Goal: Task Accomplishment & Management: Manage account settings

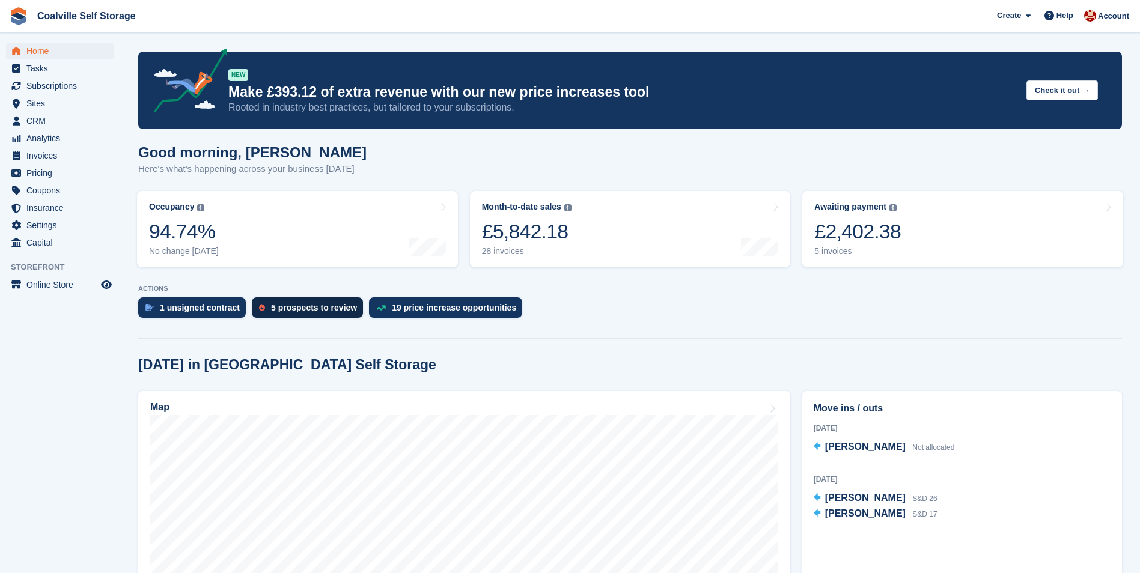
click at [291, 302] on div "5 prospects to review" at bounding box center [307, 307] width 111 height 20
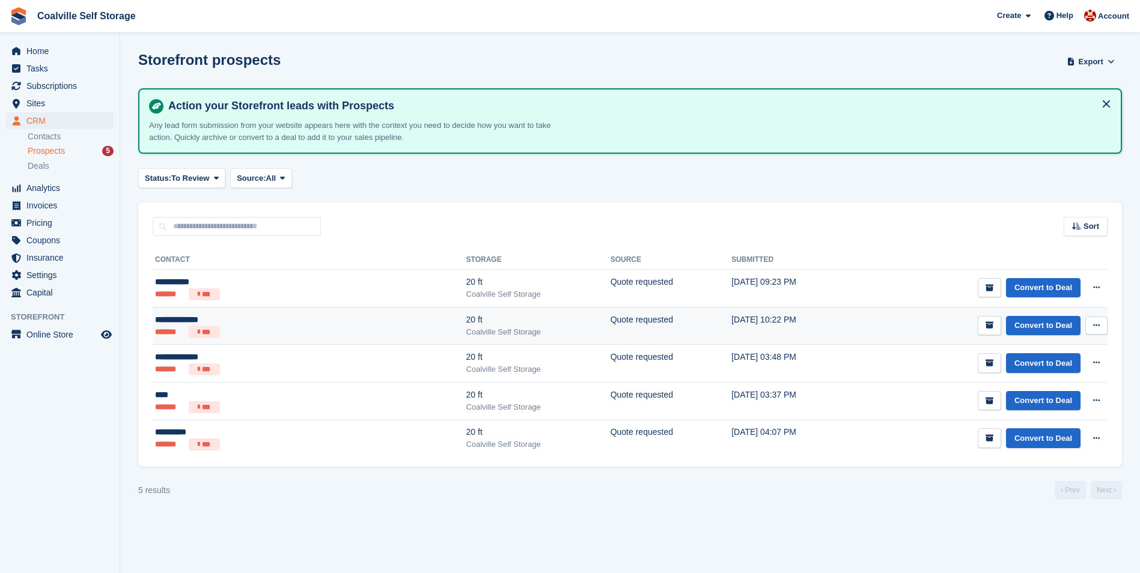
click at [466, 330] on div "Coalville Self Storage" at bounding box center [538, 332] width 144 height 12
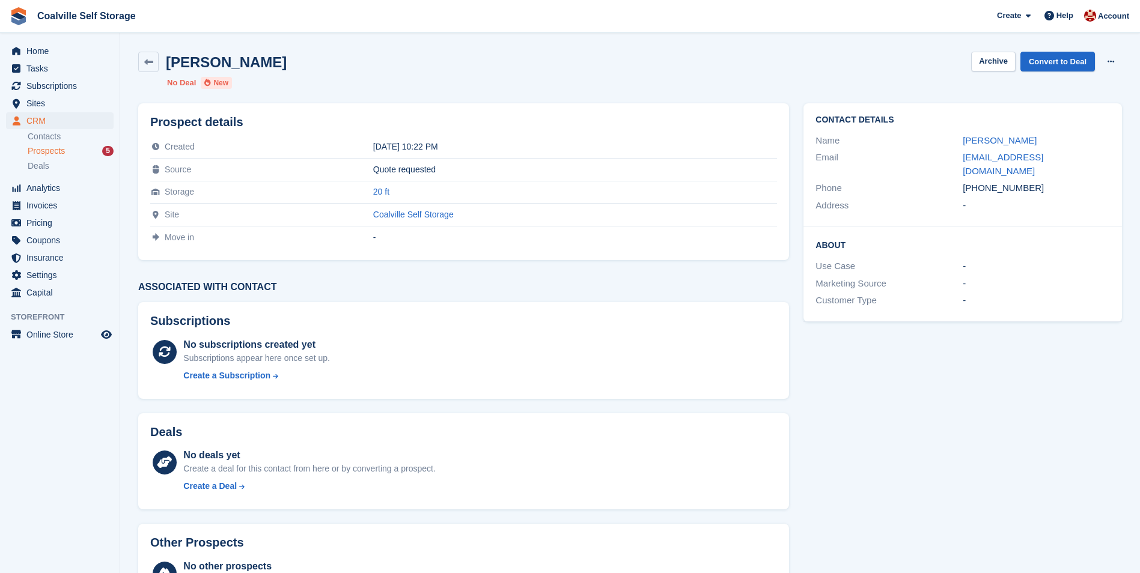
click at [166, 73] on div "[PERSON_NAME] Archive Convert to Deal Delete prospect No Deal New" at bounding box center [630, 70] width 998 height 52
click at [158, 70] on link at bounding box center [148, 62] width 20 height 20
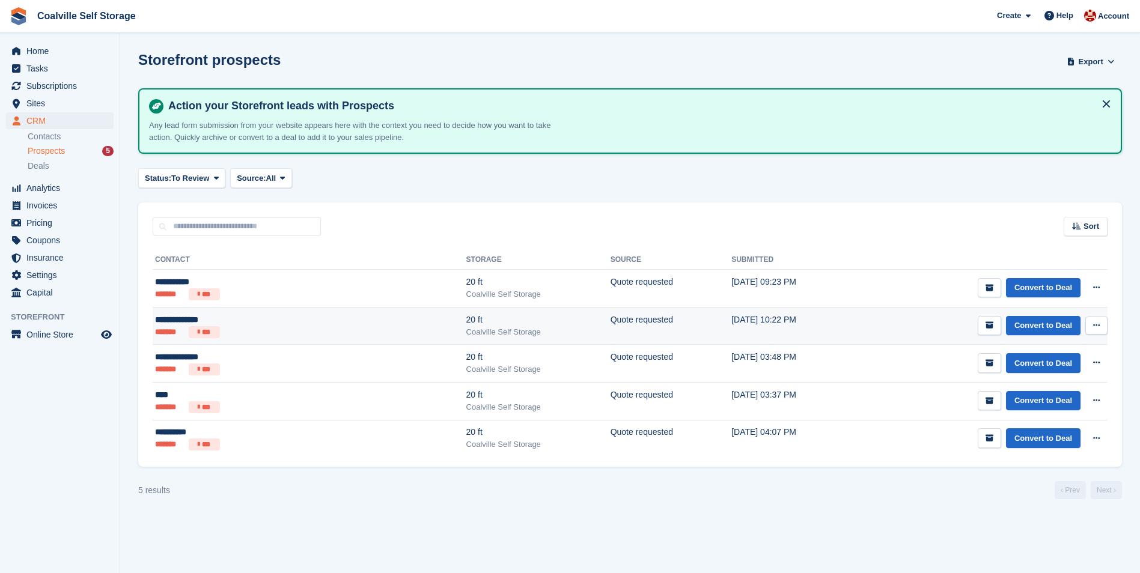
click at [1102, 320] on button at bounding box center [1096, 326] width 22 height 18
click at [1035, 391] on p "Delete prospect" at bounding box center [1050, 391] width 105 height 16
